Goal: Task Accomplishment & Management: Manage account settings

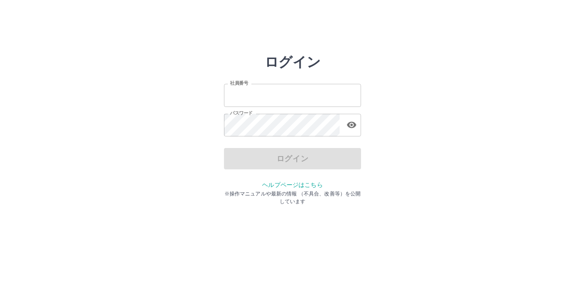
type input "*******"
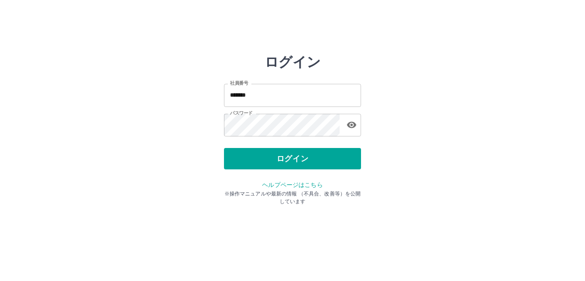
click at [254, 161] on div "ログイン" at bounding box center [292, 158] width 137 height 21
click at [254, 161] on button "ログイン" at bounding box center [292, 158] width 137 height 21
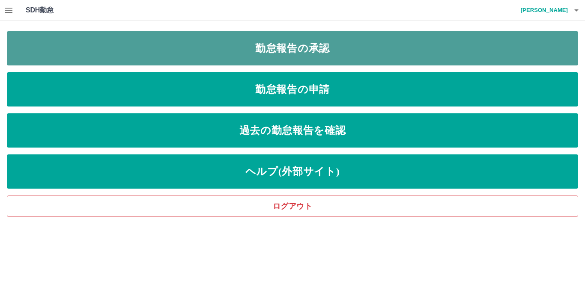
click at [185, 40] on link "勤怠報告の承認" at bounding box center [293, 48] width 572 height 34
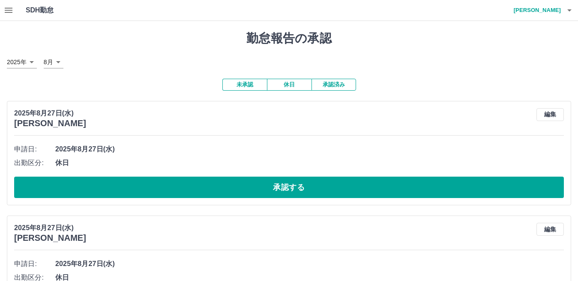
click at [12, 12] on icon "button" at bounding box center [9, 10] width 8 height 5
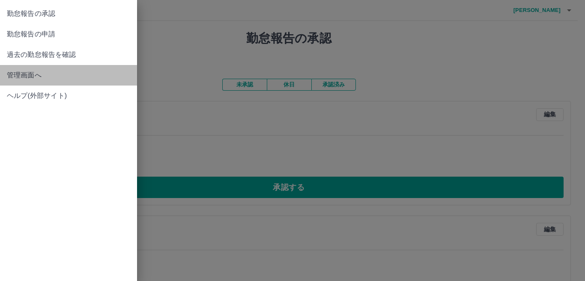
click at [22, 78] on span "管理画面へ" at bounding box center [68, 75] width 123 height 10
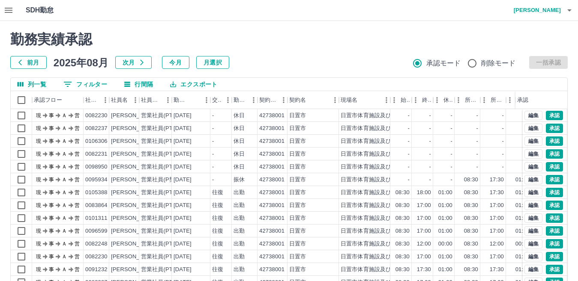
click at [9, 12] on icon "button" at bounding box center [9, 10] width 8 height 5
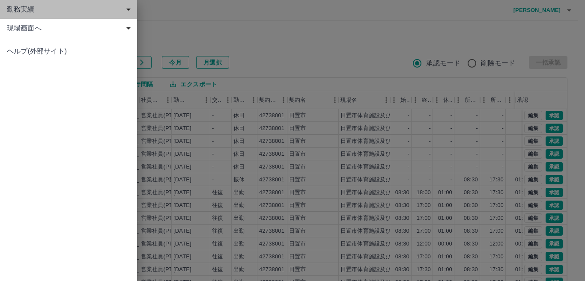
click at [9, 12] on span "勤務実績" at bounding box center [70, 9] width 127 height 10
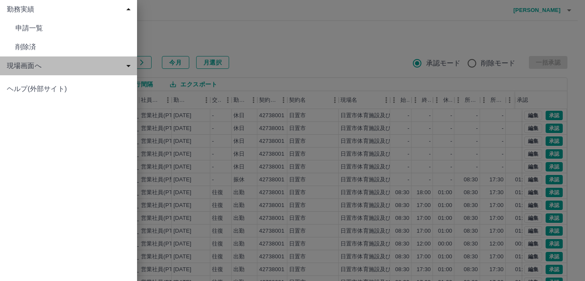
click at [35, 63] on span "現場画面へ" at bounding box center [70, 66] width 127 height 10
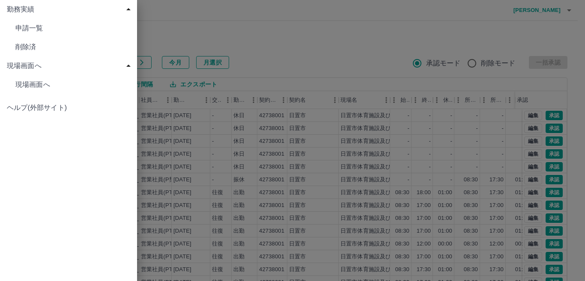
click at [33, 33] on span "現場画面へ" at bounding box center [72, 28] width 115 height 10
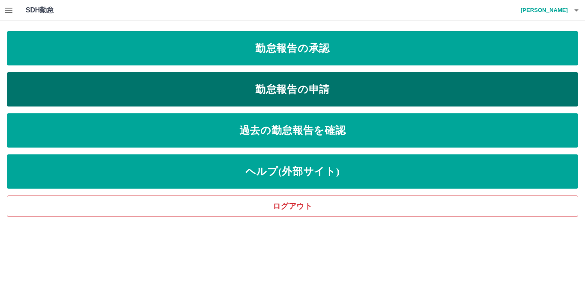
click at [290, 91] on link "勤怠報告の申請" at bounding box center [293, 89] width 572 height 34
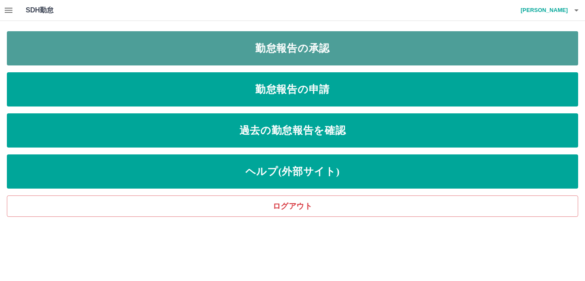
click at [191, 52] on link "勤怠報告の承認" at bounding box center [293, 48] width 572 height 34
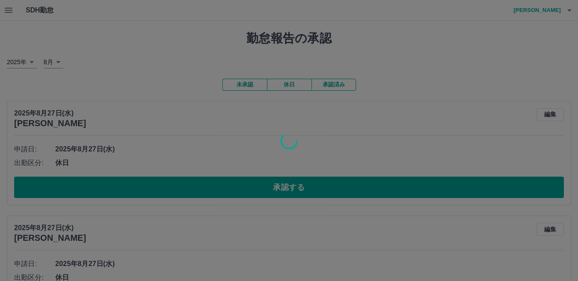
drag, startPoint x: 15, startPoint y: 18, endPoint x: 12, endPoint y: 15, distance: 4.6
click at [15, 18] on div at bounding box center [289, 140] width 578 height 281
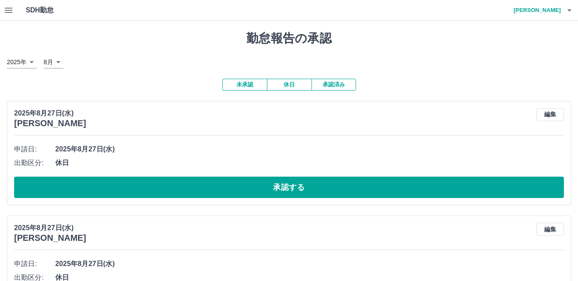
click at [12, 15] on icon "button" at bounding box center [8, 10] width 10 height 10
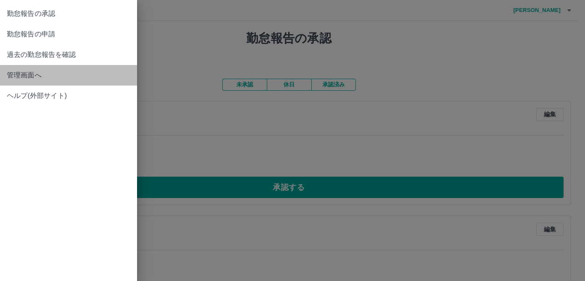
click at [27, 78] on span "管理画面へ" at bounding box center [68, 75] width 123 height 10
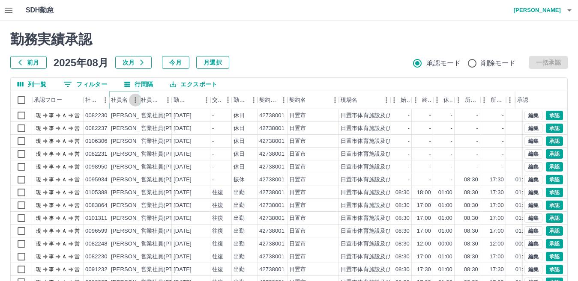
click at [132, 102] on icon "メニュー" at bounding box center [135, 100] width 9 height 9
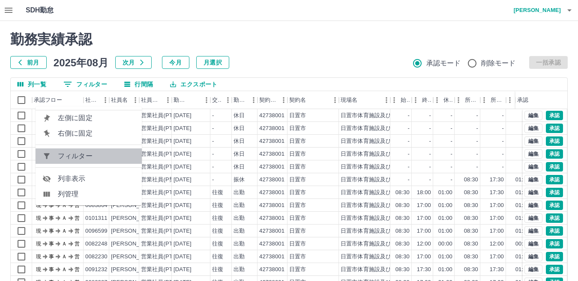
click at [97, 154] on span "フィルター" at bounding box center [96, 156] width 77 height 10
select select "**********"
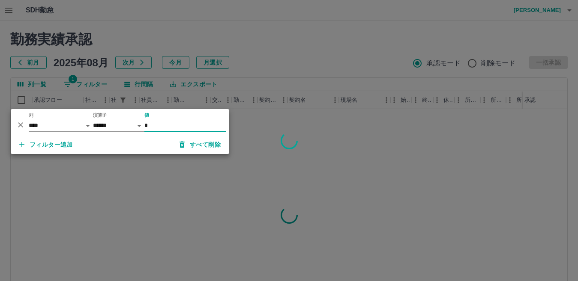
type input "*"
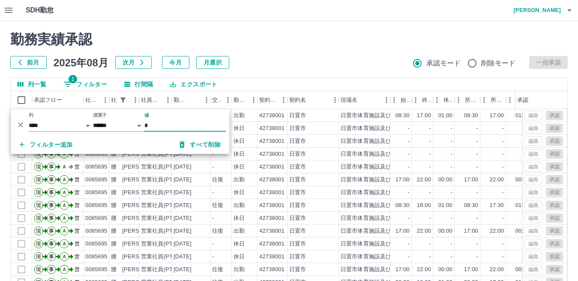
click at [310, 51] on div "勤務実績承認 前月 2025年08月 次月 今月 月選択 承認モード 削除モード 一括承認" at bounding box center [288, 50] width 557 height 38
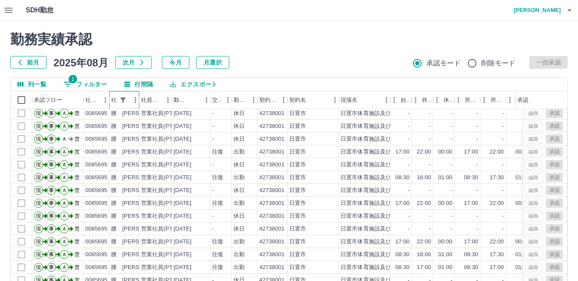
scroll to position [45, 0]
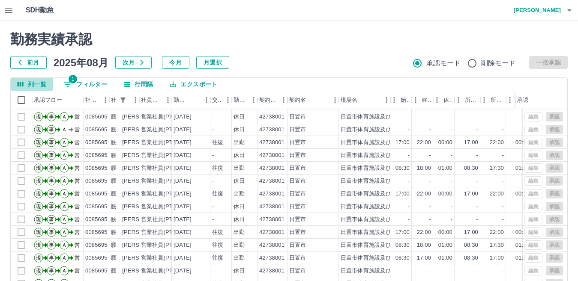
click at [21, 85] on icon "列選択" at bounding box center [21, 84] width 6 height 5
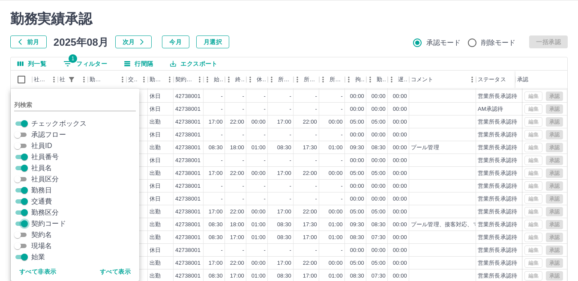
scroll to position [37, 0]
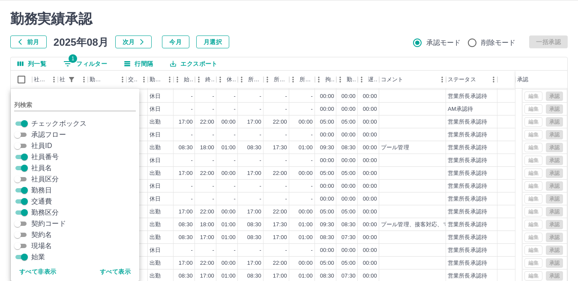
click at [267, 38] on div "前月 2025年08月 次月 今月 月選択 承認モード 削除モード 一括承認" at bounding box center [288, 42] width 557 height 13
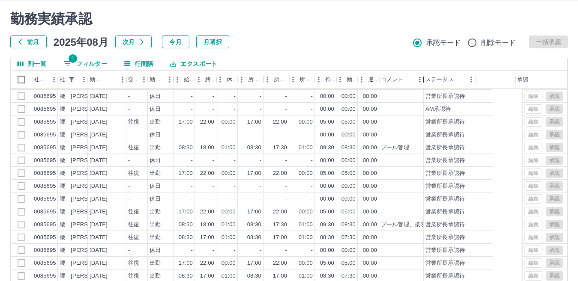
drag, startPoint x: 444, startPoint y: 84, endPoint x: 419, endPoint y: 81, distance: 25.6
click at [419, 81] on div "コメント" at bounding box center [424, 80] width 10 height 18
click at [21, 63] on icon "列選択" at bounding box center [21, 64] width 6 height 5
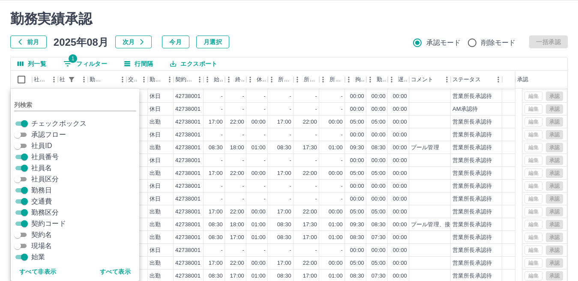
click at [297, 51] on div "勤務実績承認 前月 [DATE] 次月 今月 月選択 承認モード 削除モード 一括承認 列一覧 1 フィルター 行間隔 エクスポート 社員番号 社員名 勤務日…" at bounding box center [289, 170] width 578 height 341
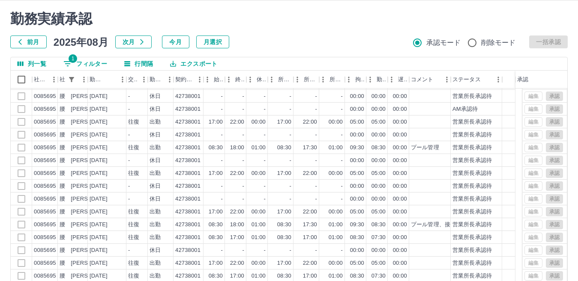
click at [545, 17] on h2 "勤務実績承認" at bounding box center [288, 19] width 557 height 16
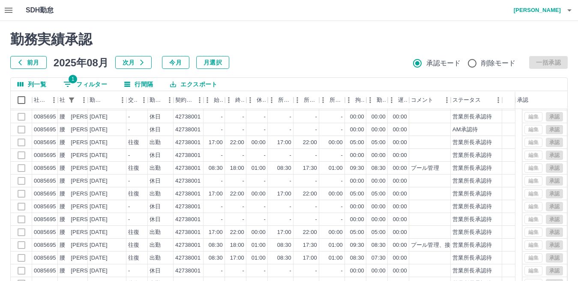
click at [569, 10] on icon "button" at bounding box center [569, 10] width 4 height 2
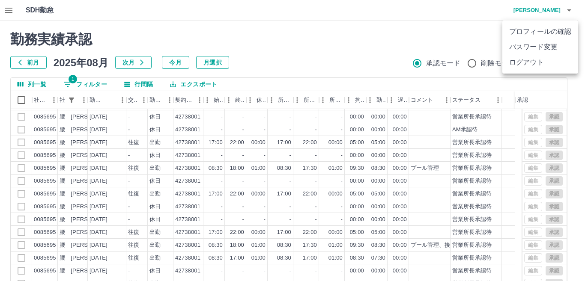
click at [311, 54] on div at bounding box center [292, 140] width 585 height 281
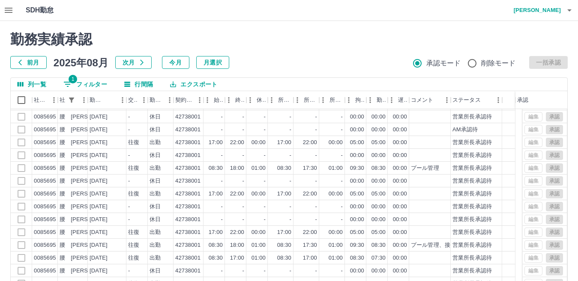
click at [71, 82] on span "1" at bounding box center [73, 79] width 9 height 9
select select "**********"
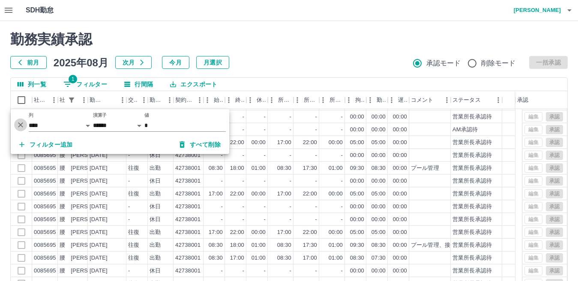
click at [18, 124] on icon "削除" at bounding box center [20, 125] width 9 height 9
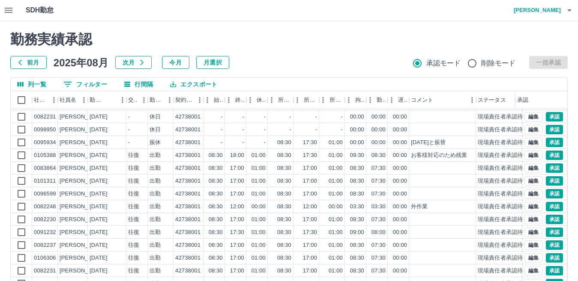
scroll to position [45, 0]
click at [164, 100] on button "メニュー" at bounding box center [169, 100] width 13 height 13
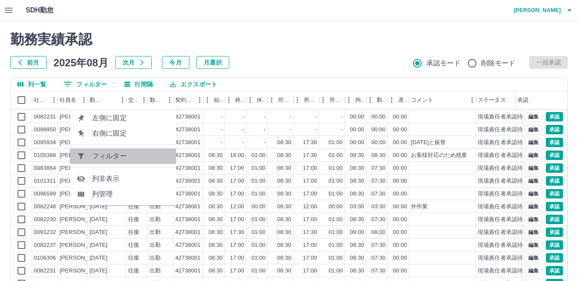
click at [120, 157] on span "フィルター" at bounding box center [130, 156] width 77 height 10
select select "**********"
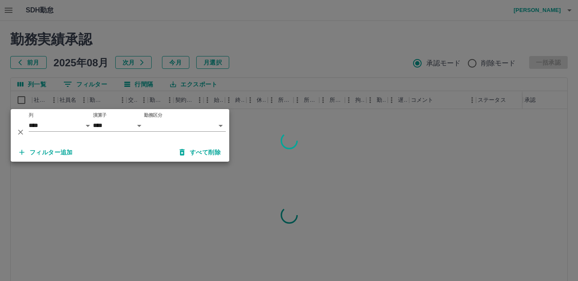
scroll to position [0, 0]
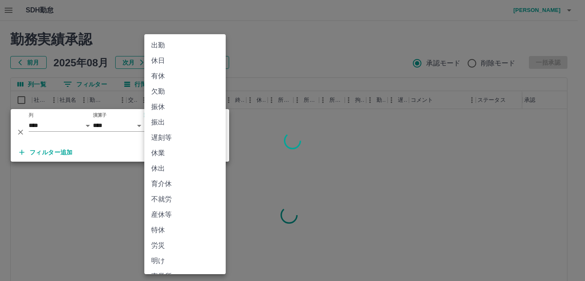
click at [185, 125] on body "SDH勤怠 [PERSON_NAME] 勤務実績承認 前月 [DATE] 次月 今月 月選択 承認モード 削除モード 一括承認 列一覧 0 フィルター 行間隔…" at bounding box center [292, 181] width 585 height 362
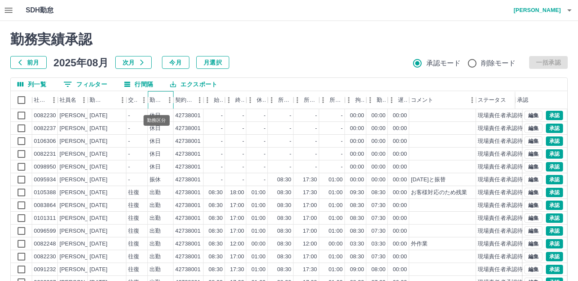
click at [162, 100] on div "勤務区分" at bounding box center [157, 100] width 14 height 18
click at [168, 102] on icon "メニュー" at bounding box center [169, 100] width 9 height 9
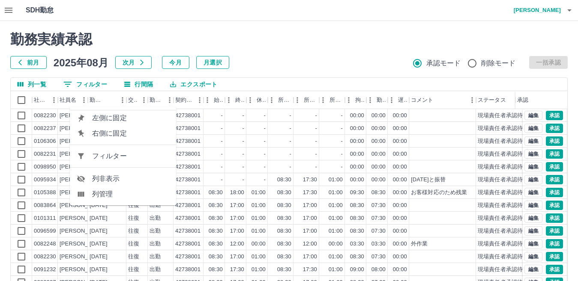
click at [117, 162] on li "フィルター" at bounding box center [123, 156] width 106 height 15
select select "**********"
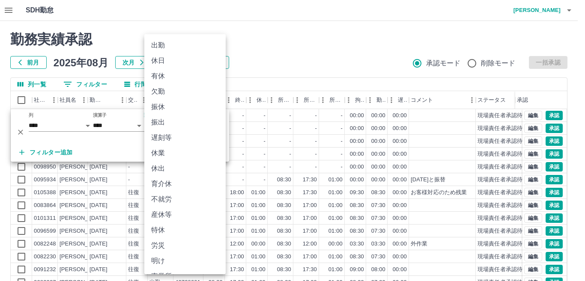
click at [221, 128] on body "SDH勤怠 [PERSON_NAME] 勤務実績承認 前月 [DATE] 次月 今月 月選択 承認モード 削除モード 一括承認 列一覧 0 フィルター 行間隔…" at bounding box center [292, 181] width 585 height 362
click at [163, 78] on li "有休" at bounding box center [184, 76] width 81 height 15
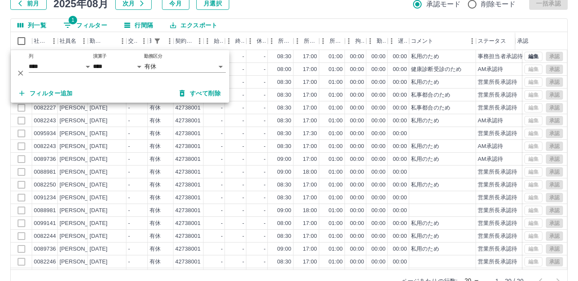
scroll to position [62, 0]
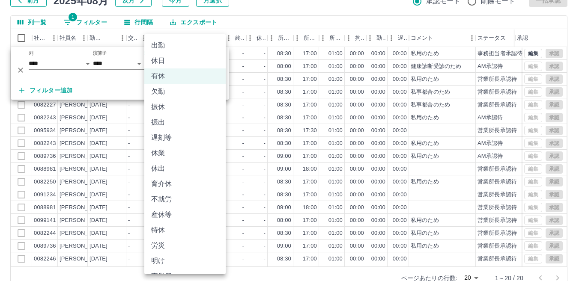
click at [218, 65] on body "SDH勤怠 [PERSON_NAME] 勤務実績承認 前月 [DATE] 次月 今月 月選択 承認モード 削除モード 一括承認 列一覧 1 フィルター 行間隔…" at bounding box center [292, 119] width 585 height 362
click at [251, 80] on div at bounding box center [292, 140] width 585 height 281
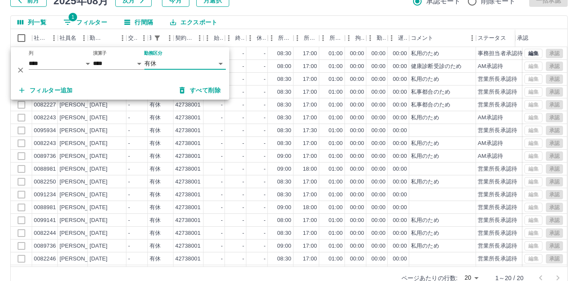
click at [299, 9] on div "勤務実績承認 前月 [DATE] 次月 今月 月選択 承認モード 削除モード 一括承認 列一覧 1 フィルター 行間隔 エクスポート 社員番号 社員名 勤務日…" at bounding box center [289, 129] width 578 height 341
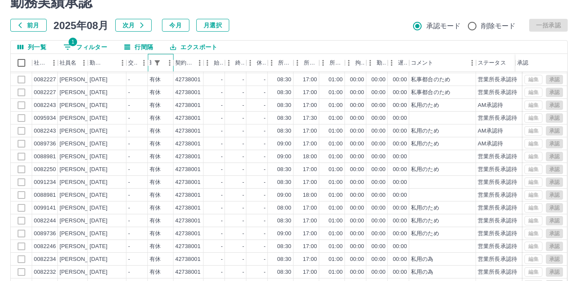
scroll to position [0, 0]
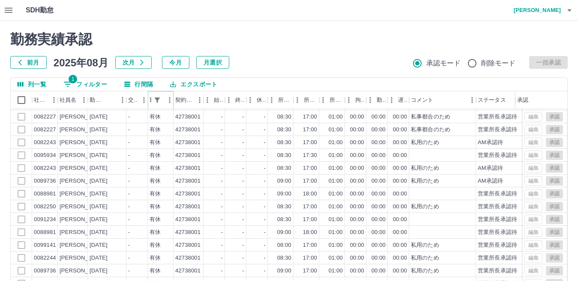
click at [161, 99] on icon "フィルター表示" at bounding box center [157, 100] width 8 height 8
select select "**********"
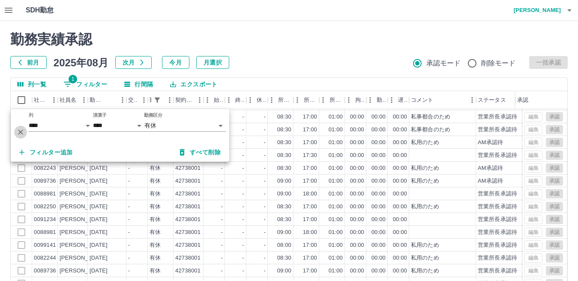
click at [18, 131] on icon "削除" at bounding box center [20, 132] width 9 height 9
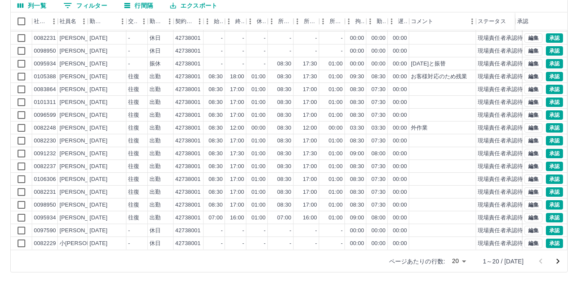
scroll to position [81, 0]
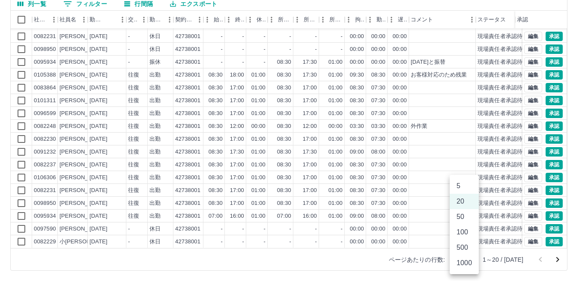
click at [468, 260] on body "SDH勤怠 [PERSON_NAME] 勤務実績承認 前月 [DATE] 次月 今月 月選択 承認モード 削除モード 一括承認 列一覧 0 フィルター 行間隔…" at bounding box center [292, 100] width 585 height 362
click at [465, 262] on li "1000" at bounding box center [464, 263] width 29 height 15
type input "****"
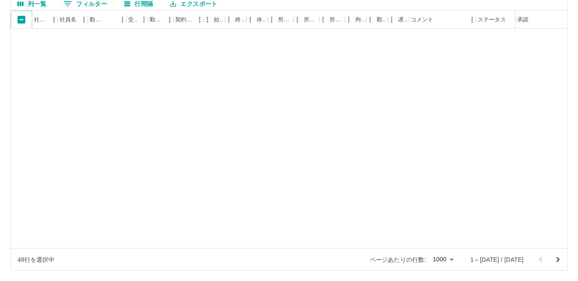
scroll to position [12640, 0]
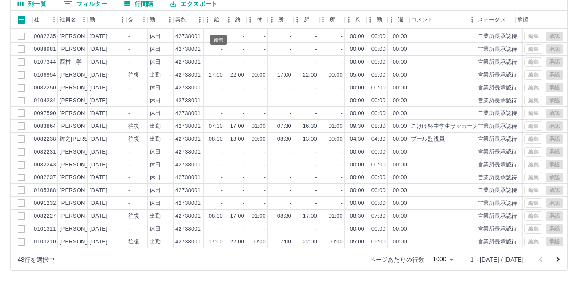
click at [218, 20] on div "始業" at bounding box center [218, 20] width 9 height 18
click at [217, 20] on div "始業" at bounding box center [218, 20] width 9 height 18
click at [219, 21] on div "始業" at bounding box center [218, 20] width 9 height 18
click at [210, 21] on icon "メニュー" at bounding box center [207, 19] width 9 height 9
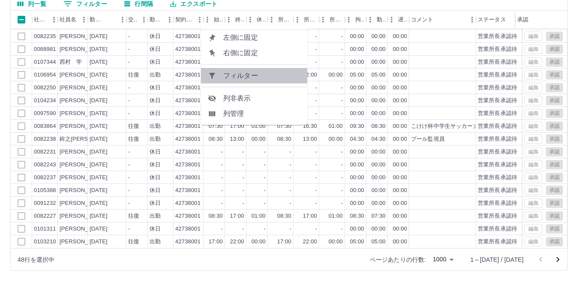
click at [229, 80] on span "フィルター" at bounding box center [261, 76] width 77 height 10
select select "*********"
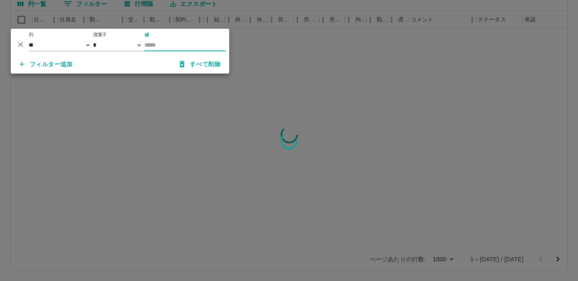
scroll to position [0, 0]
click at [199, 46] on input "値" at bounding box center [184, 45] width 81 height 12
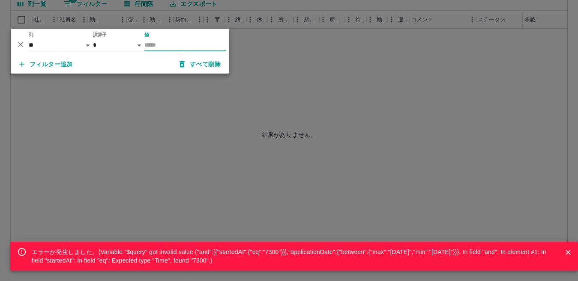
click at [199, 46] on input "**" at bounding box center [184, 45] width 81 height 12
type input "*"
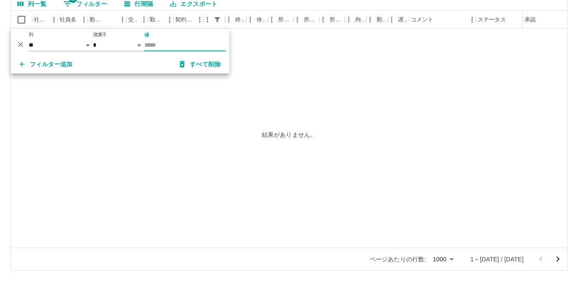
click at [199, 43] on input "*" at bounding box center [184, 45] width 81 height 12
type input "*"
click at [22, 45] on icon "削除" at bounding box center [20, 44] width 9 height 9
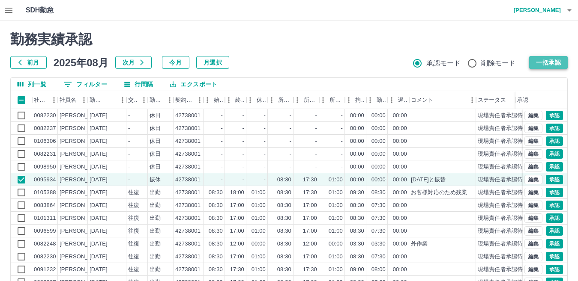
click at [551, 63] on button "一括承認" at bounding box center [548, 62] width 39 height 13
click at [562, 63] on button "一括承認" at bounding box center [548, 62] width 39 height 13
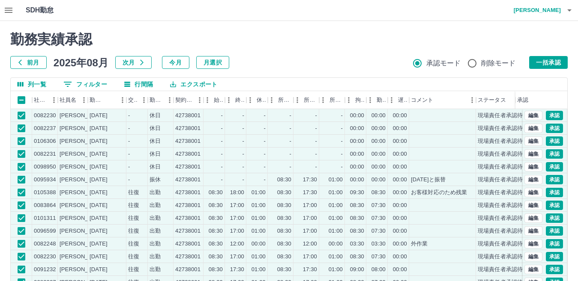
click at [550, 63] on button "一括承認" at bounding box center [548, 62] width 39 height 13
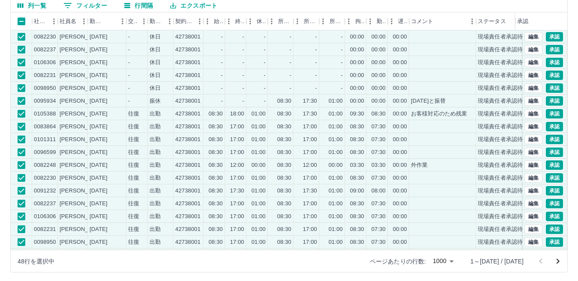
scroll to position [80, 0]
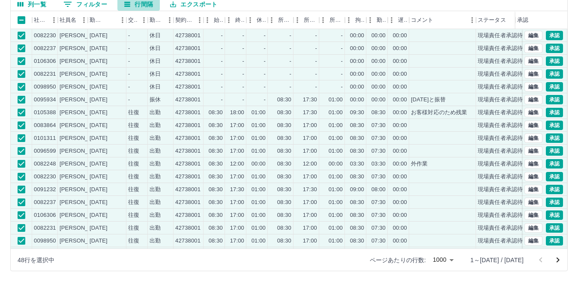
click at [126, 4] on icon "行間隔" at bounding box center [127, 4] width 6 height 5
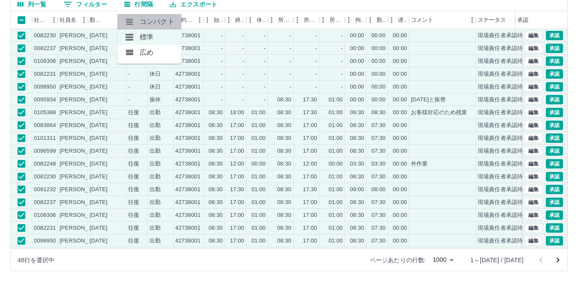
click at [129, 20] on icon at bounding box center [129, 22] width 10 height 10
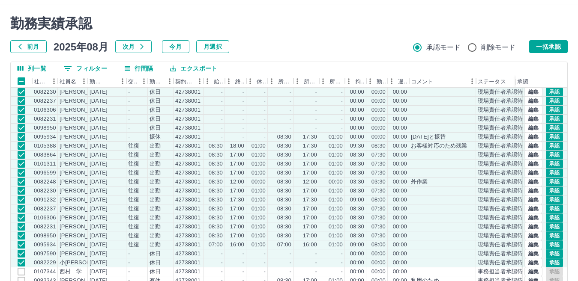
scroll to position [0, 0]
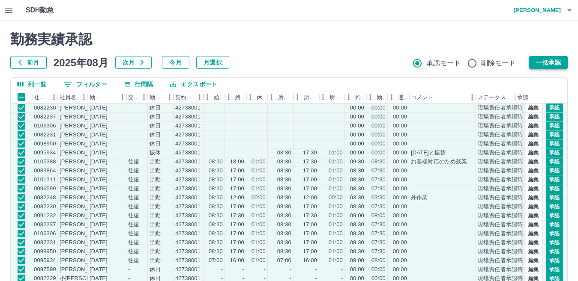
click at [548, 62] on button "一括承認" at bounding box center [548, 62] width 39 height 13
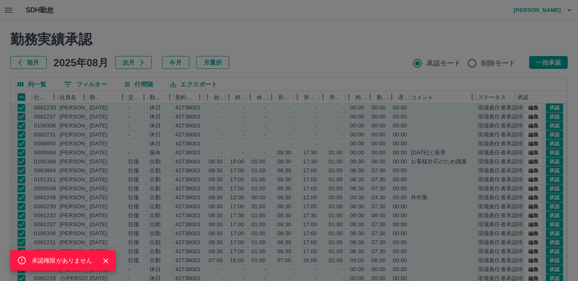
scroll to position [79, 0]
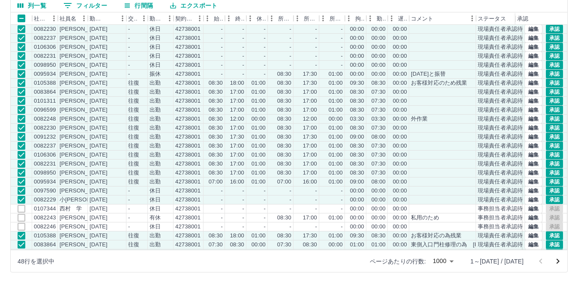
click at [560, 262] on icon "次のページへ" at bounding box center [558, 262] width 10 height 10
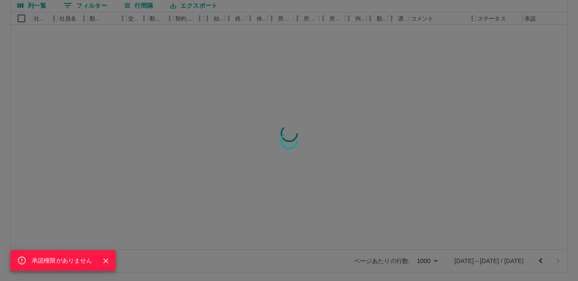
scroll to position [0, 0]
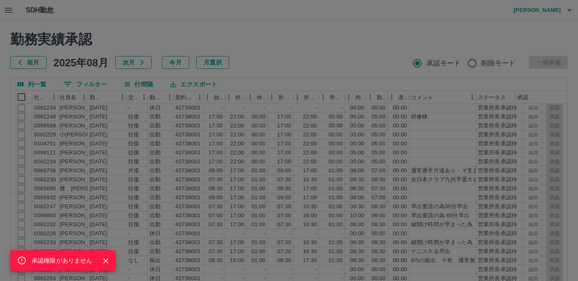
click at [361, 49] on div "承認権限がありません" at bounding box center [289, 140] width 578 height 281
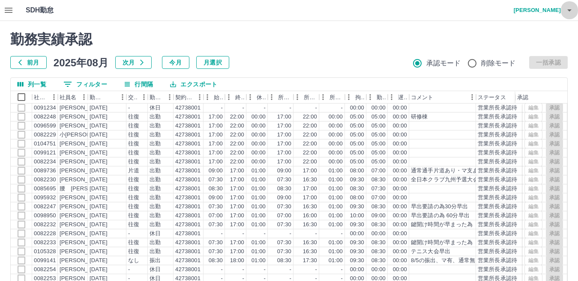
click at [572, 8] on icon "button" at bounding box center [569, 10] width 10 height 10
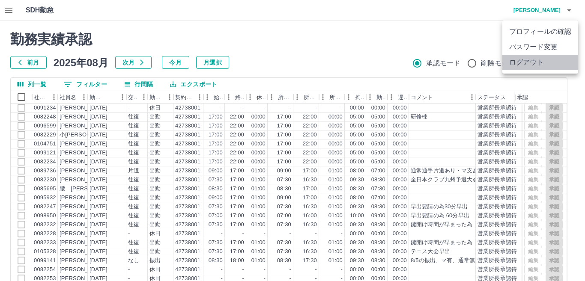
click at [539, 60] on li "ログアウト" at bounding box center [541, 62] width 76 height 15
